Goal: Information Seeking & Learning: Find specific fact

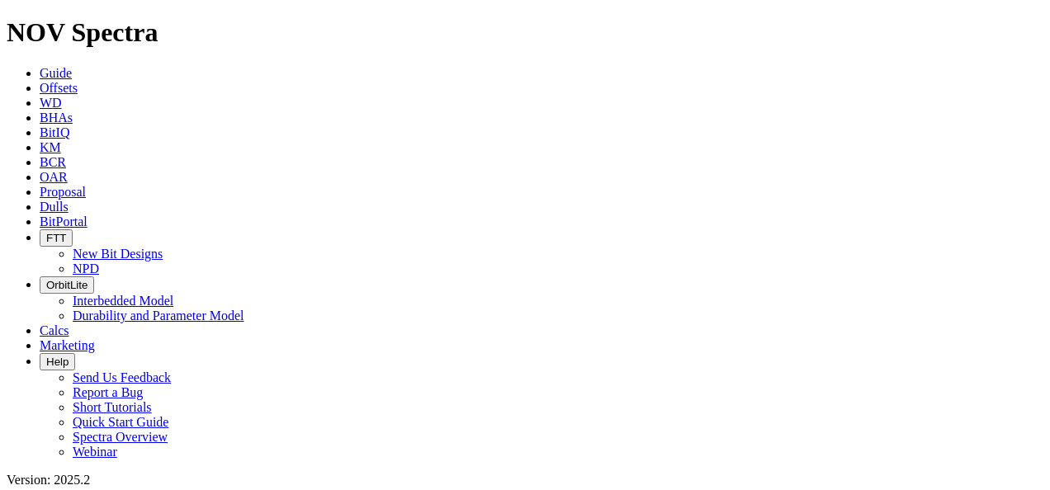
scroll to position [743, 0]
type input "NU"
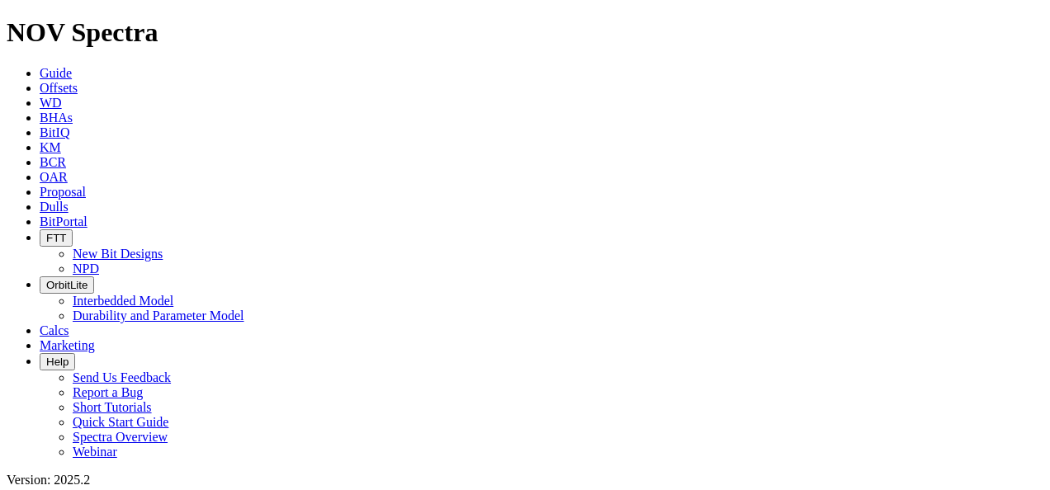
scroll to position [248, 0]
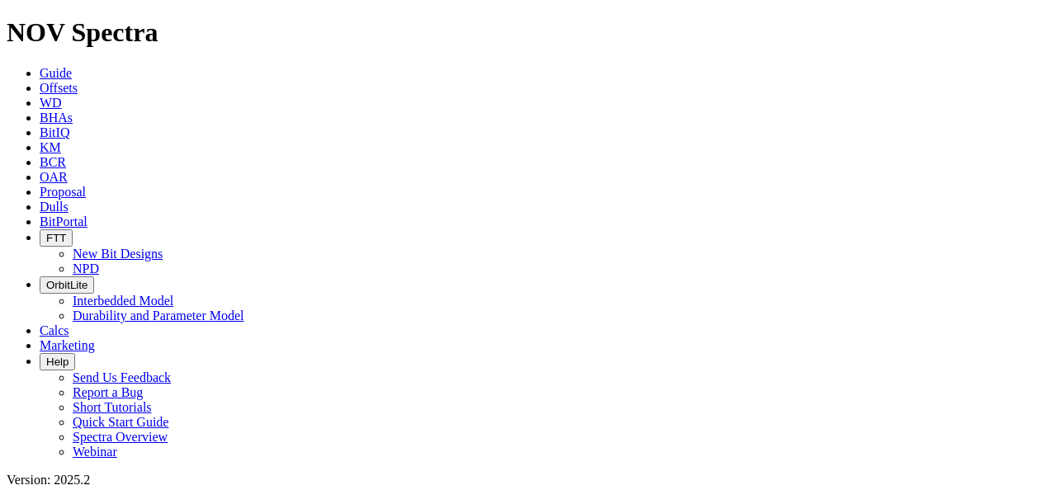
type input "NU-15"
